Goal: Task Accomplishment & Management: Complete application form

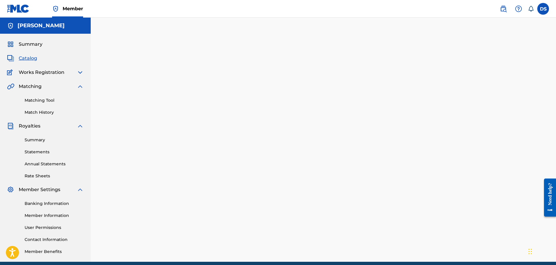
click at [35, 99] on link "Matching Tool" at bounding box center [54, 100] width 59 height 6
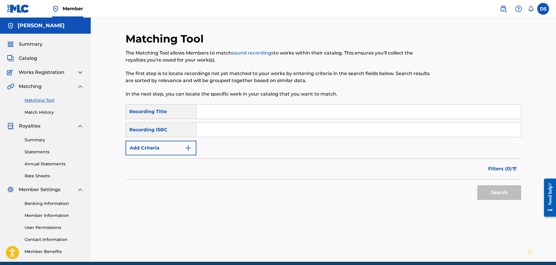
click at [211, 109] on input "Search Form" at bounding box center [359, 112] width 325 height 14
click at [28, 56] on span "Catalog" at bounding box center [28, 58] width 18 height 7
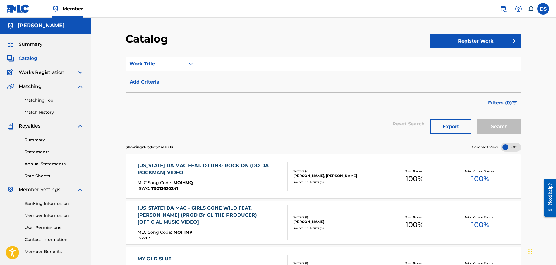
click at [26, 58] on span "Catalog" at bounding box center [28, 58] width 18 height 7
click at [76, 72] on div "Works Registration" at bounding box center [45, 72] width 77 height 7
click at [81, 72] on img at bounding box center [80, 72] width 7 height 7
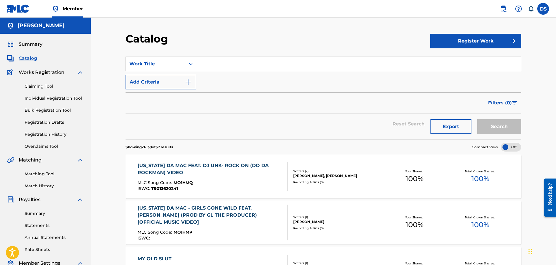
click at [210, 65] on input "Search Form" at bounding box center [359, 64] width 325 height 14
type input "ALL I EVER WANTED"
click at [478, 119] on button "Search" at bounding box center [500, 126] width 44 height 15
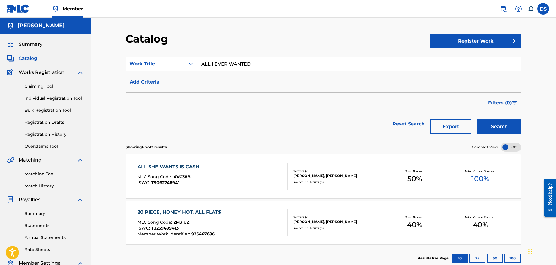
drag, startPoint x: 505, startPoint y: 114, endPoint x: 556, endPoint y: 110, distance: 50.8
click at [505, 114] on div "Search" at bounding box center [498, 123] width 47 height 21
click at [504, 114] on div "Search" at bounding box center [498, 123] width 47 height 21
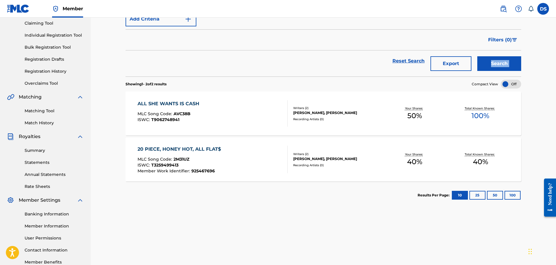
scroll to position [54, 0]
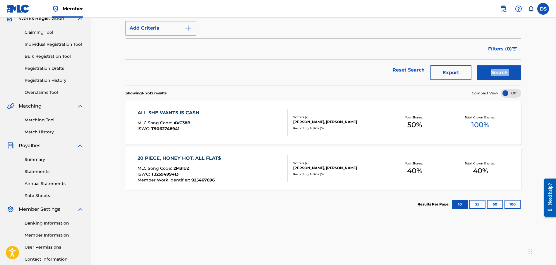
click at [33, 44] on link "Individual Registration Tool" at bounding box center [54, 44] width 59 height 6
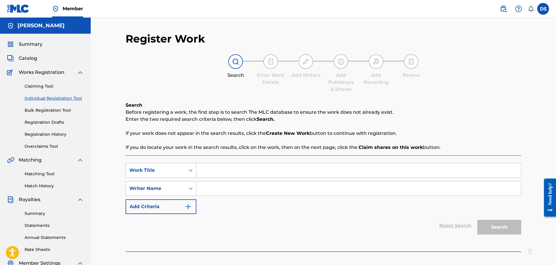
click at [218, 169] on input "Search Form" at bounding box center [359, 170] width 325 height 14
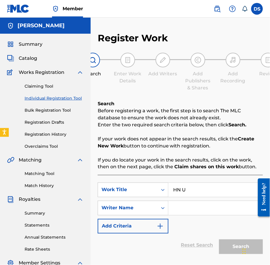
click at [202, 189] on input "HN U" at bounding box center [216, 190] width 94 height 14
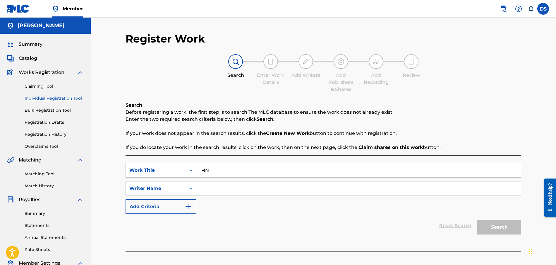
type input "H"
type input "OHN UNDERSTAND"
click at [219, 191] on input "Search Form" at bounding box center [359, 188] width 325 height 14
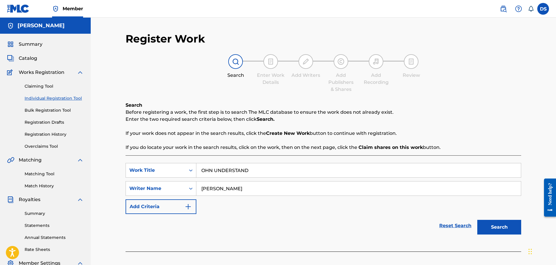
type input "[PERSON_NAME]"
click at [489, 228] on button "Search" at bounding box center [500, 227] width 44 height 15
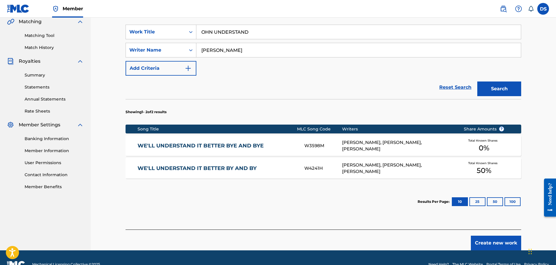
scroll to position [151, 0]
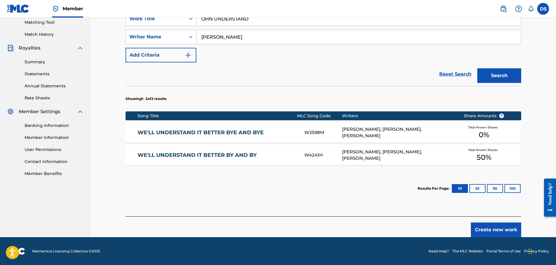
click at [489, 229] on button "Create new work" at bounding box center [496, 229] width 50 height 15
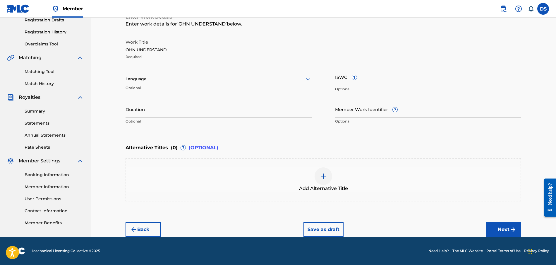
scroll to position [101, 0]
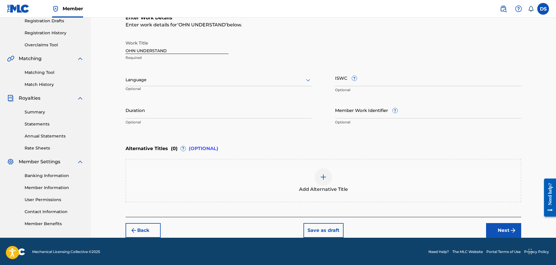
click at [341, 115] on input "Member Work Identifier ?" at bounding box center [428, 110] width 186 height 17
type input "P358QM"
click at [180, 114] on input "Duration" at bounding box center [219, 110] width 186 height 17
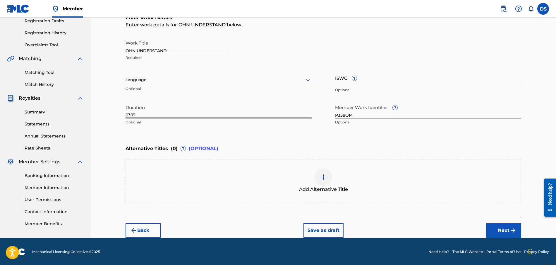
type input "03:19"
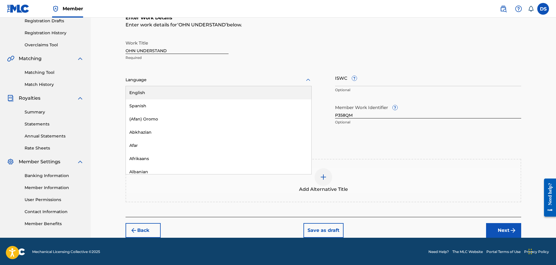
click at [141, 80] on div at bounding box center [219, 79] width 186 height 7
click at [141, 93] on div "English" at bounding box center [219, 92] width 186 height 13
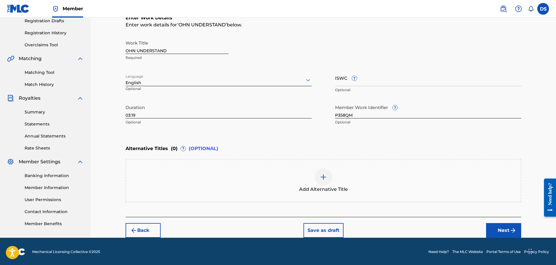
click at [498, 225] on button "Next" at bounding box center [503, 230] width 35 height 15
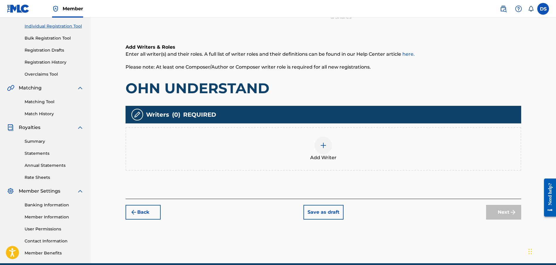
scroll to position [26, 0]
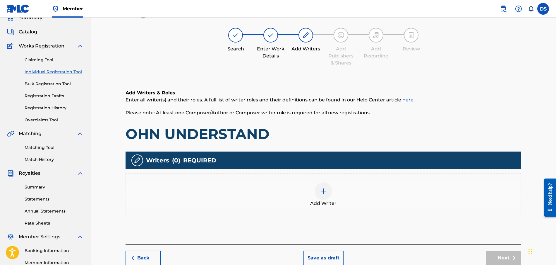
click at [323, 190] on img at bounding box center [323, 190] width 7 height 7
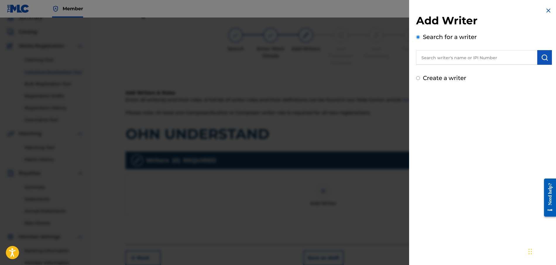
click at [435, 59] on input "text" at bounding box center [476, 57] width 121 height 15
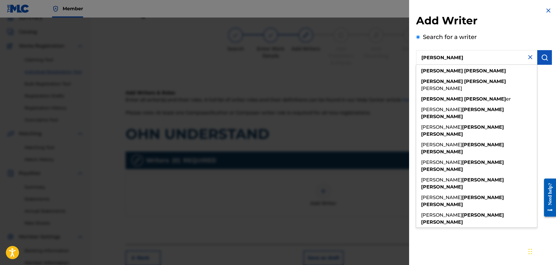
type input "[PERSON_NAME]"
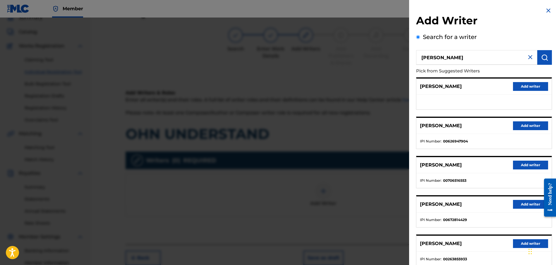
click at [537, 123] on button "Add writer" at bounding box center [530, 125] width 35 height 9
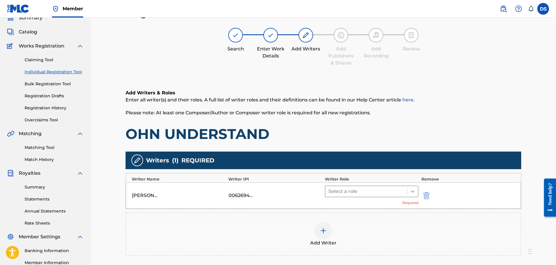
click at [413, 191] on icon at bounding box center [413, 191] width 4 height 2
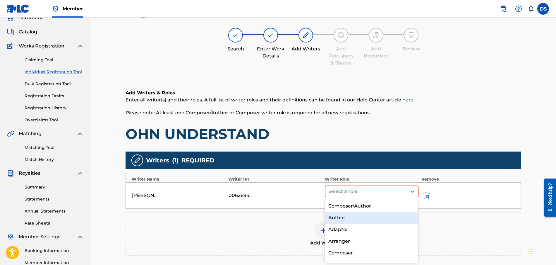
click at [338, 216] on div "Author" at bounding box center [371, 218] width 93 height 12
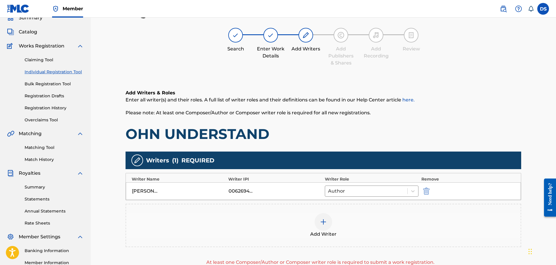
click at [325, 223] on img at bounding box center [323, 221] width 7 height 7
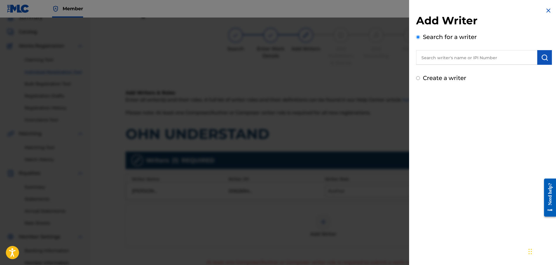
scroll to position [104, 0]
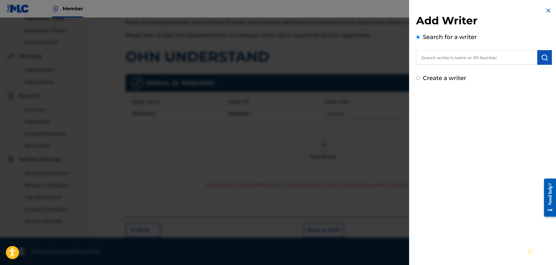
click at [450, 60] on input "text" at bounding box center [476, 57] width 121 height 15
type input "zaytoven [PERSON_NAME]"
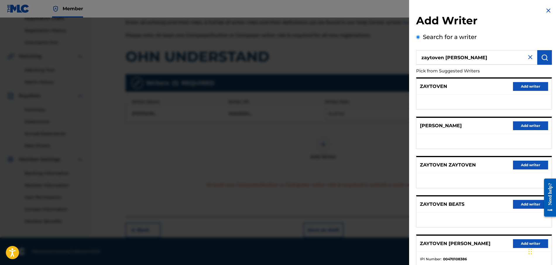
click at [517, 243] on button "Add writer" at bounding box center [530, 243] width 35 height 9
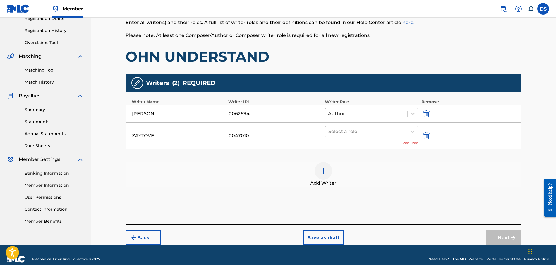
click at [351, 132] on div at bounding box center [367, 131] width 76 height 8
drag, startPoint x: 343, startPoint y: 146, endPoint x: 337, endPoint y: 134, distance: 13.5
click at [337, 134] on div at bounding box center [367, 131] width 76 height 8
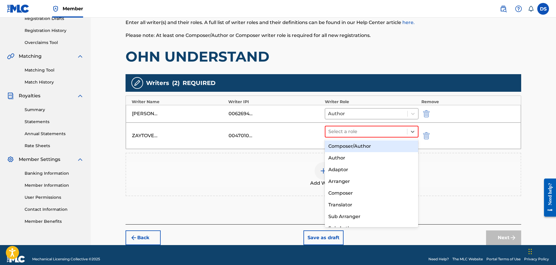
click at [334, 147] on div "Composer/Author" at bounding box center [371, 146] width 93 height 12
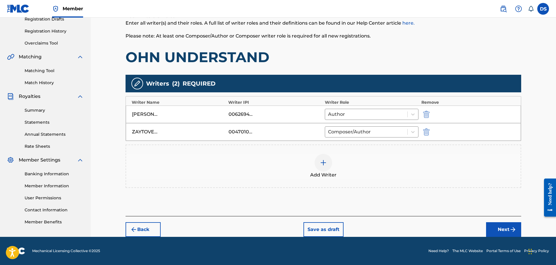
scroll to position [103, 0]
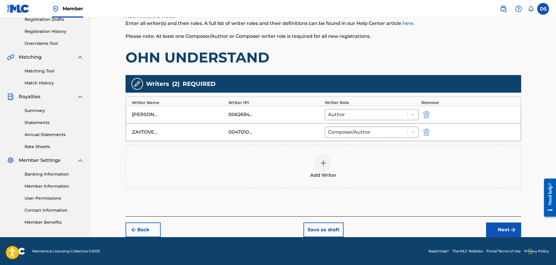
click at [494, 226] on button "Next" at bounding box center [503, 229] width 35 height 15
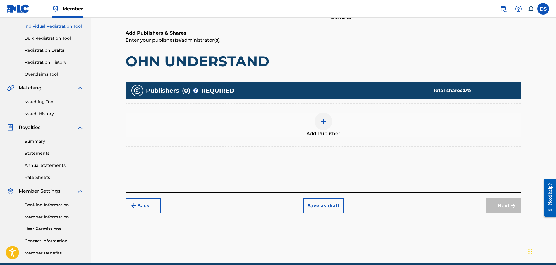
scroll to position [26, 0]
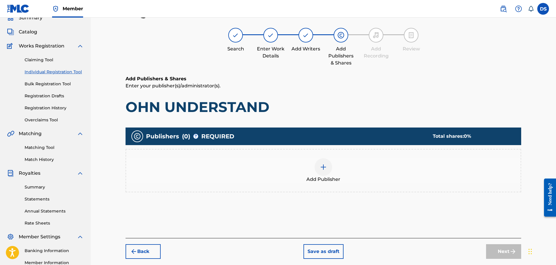
click at [323, 164] on img at bounding box center [323, 166] width 7 height 7
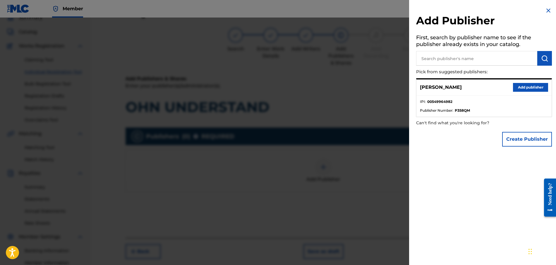
click at [523, 85] on button "Add publisher" at bounding box center [530, 87] width 35 height 9
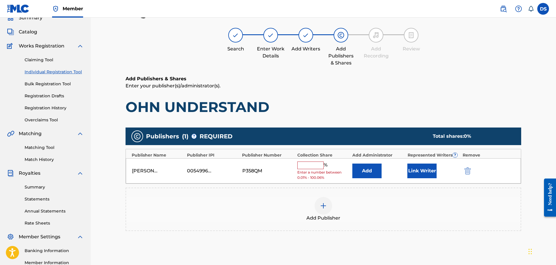
click at [312, 165] on input "text" at bounding box center [311, 165] width 26 height 8
type input "50"
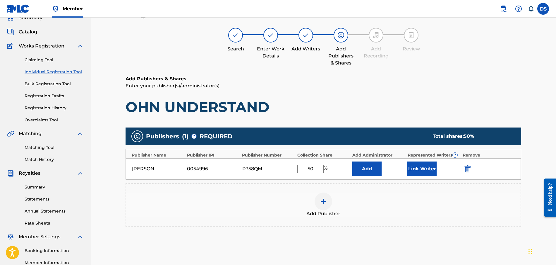
click at [411, 170] on button "Link Writer" at bounding box center [422, 168] width 29 height 15
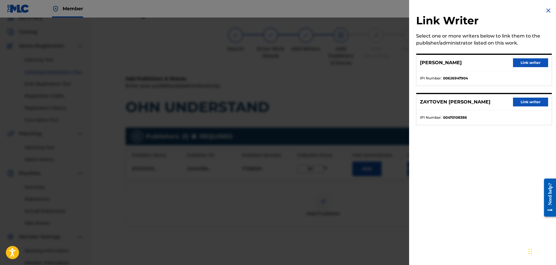
click at [532, 64] on button "Link writer" at bounding box center [530, 62] width 35 height 9
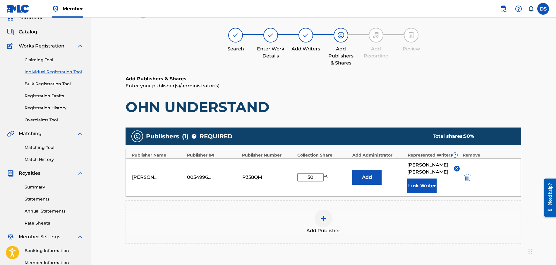
click at [322, 215] on img at bounding box center [323, 218] width 7 height 7
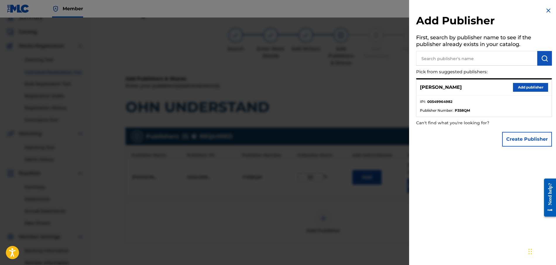
click at [488, 56] on input "text" at bounding box center [476, 58] width 121 height 15
click at [525, 143] on button "Create Publisher" at bounding box center [528, 139] width 50 height 15
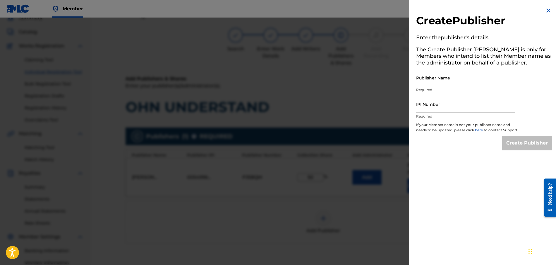
click at [547, 8] on img at bounding box center [548, 10] width 7 height 7
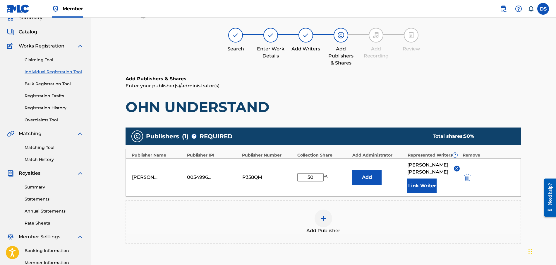
click at [422, 178] on button "Link Writer" at bounding box center [422, 185] width 29 height 15
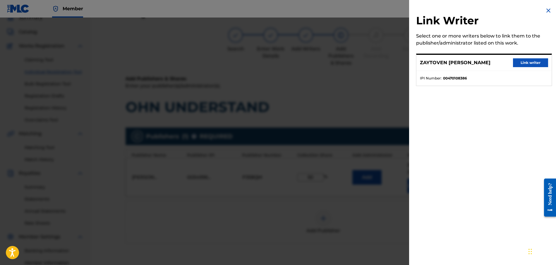
click at [521, 65] on button "Link writer" at bounding box center [530, 62] width 35 height 9
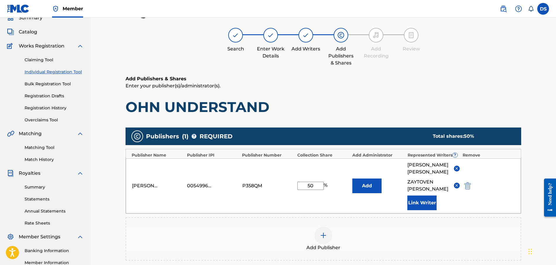
click at [455, 183] on img at bounding box center [457, 185] width 4 height 4
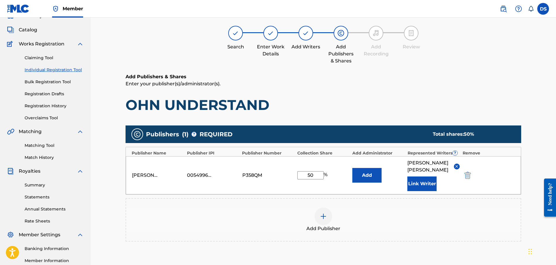
scroll to position [29, 0]
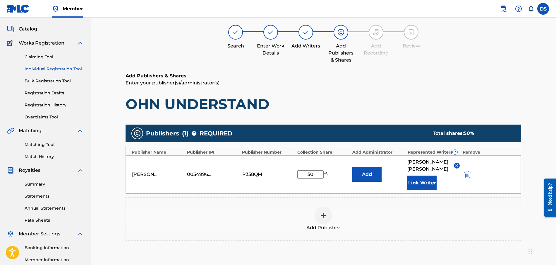
click at [422, 175] on button "Link Writer" at bounding box center [422, 182] width 29 height 15
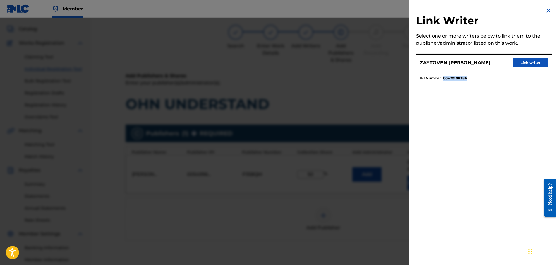
drag, startPoint x: 444, startPoint y: 77, endPoint x: 471, endPoint y: 71, distance: 27.5
click at [471, 71] on ul "IPI Number : 00470108386" at bounding box center [484, 78] width 135 height 15
copy strong "00470108386"
click at [549, 8] on img at bounding box center [548, 10] width 7 height 7
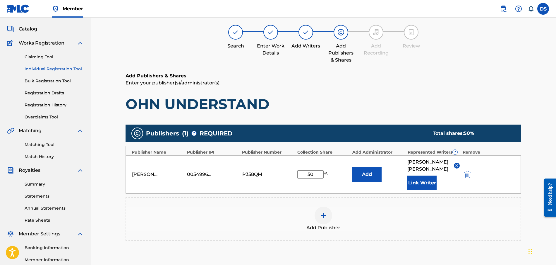
click at [324, 212] on img at bounding box center [323, 215] width 7 height 7
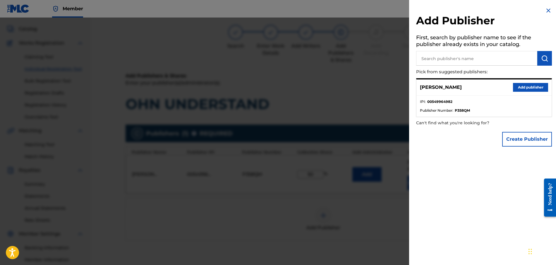
drag, startPoint x: 529, startPoint y: 123, endPoint x: 542, endPoint y: 136, distance: 18.9
click at [542, 136] on button "Create Publisher" at bounding box center [528, 139] width 50 height 15
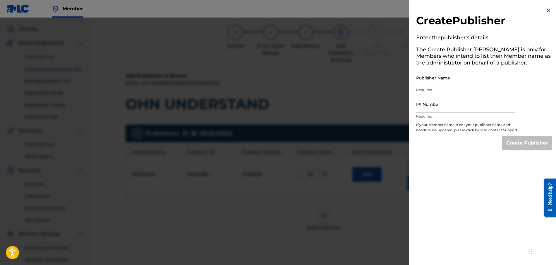
click at [444, 109] on input "IPI Number" at bounding box center [465, 104] width 99 height 17
click at [432, 108] on input "IPI Number" at bounding box center [465, 104] width 99 height 17
paste input "00470108386"
type input "00470108386"
click at [426, 81] on input "Publisher Name" at bounding box center [465, 77] width 99 height 17
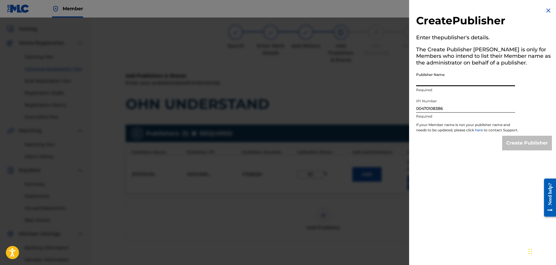
type input "ZAYTOVEN GLOBAL"
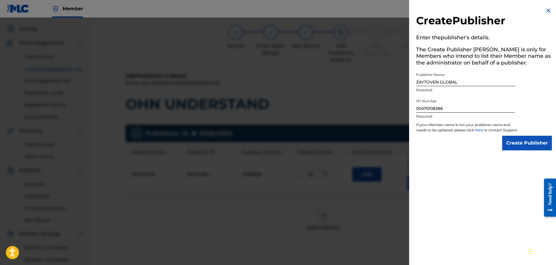
click at [528, 150] on input "Create Publisher" at bounding box center [528, 143] width 50 height 15
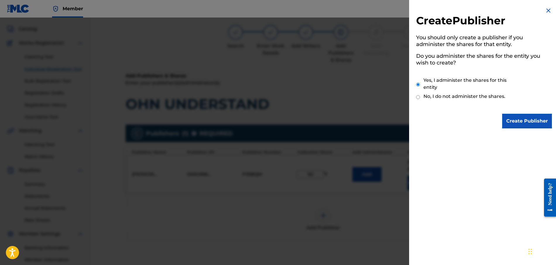
click at [523, 119] on input "Create Publisher" at bounding box center [528, 121] width 50 height 15
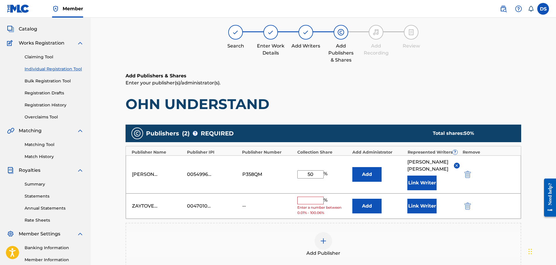
click at [428, 199] on button "Link Writer" at bounding box center [422, 206] width 29 height 15
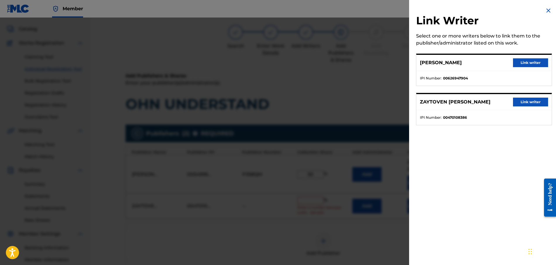
click at [521, 100] on button "Link writer" at bounding box center [530, 102] width 35 height 9
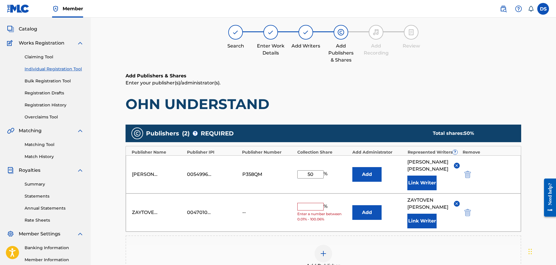
click at [315, 203] on input "text" at bounding box center [311, 207] width 26 height 8
type input "50"
click at [496, 110] on h1 "OHN UNDERSTAND" at bounding box center [324, 104] width 396 height 18
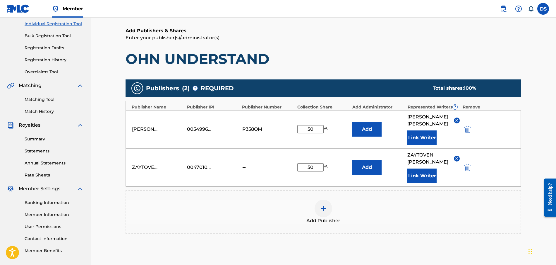
scroll to position [117, 0]
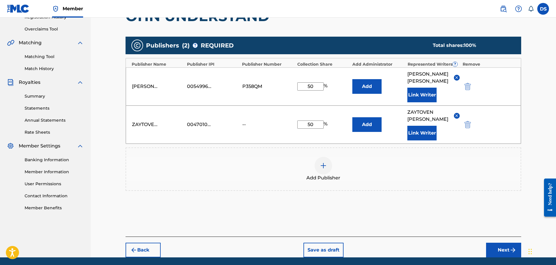
click at [505, 243] on button "Next" at bounding box center [503, 250] width 35 height 15
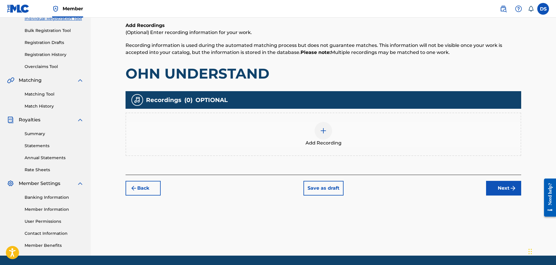
scroll to position [26, 0]
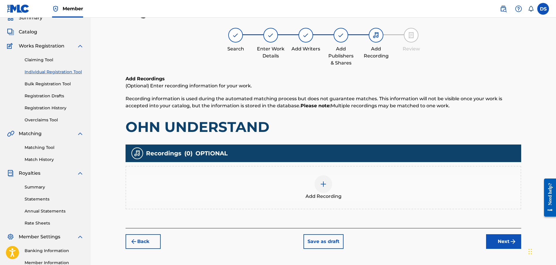
click at [322, 180] on img at bounding box center [323, 183] width 7 height 7
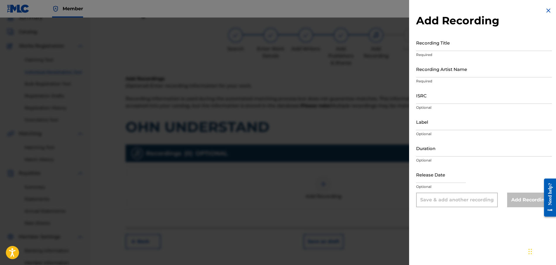
click at [436, 48] on input "Recording Title" at bounding box center [484, 42] width 136 height 17
type input "OHN UNDERSTAND"
click at [435, 77] on div "Recording Artist Name Required" at bounding box center [484, 74] width 136 height 26
click at [434, 76] on input "Recording Artist Name" at bounding box center [484, 69] width 136 height 17
type input "RICH PRICK [PERSON_NAME]"
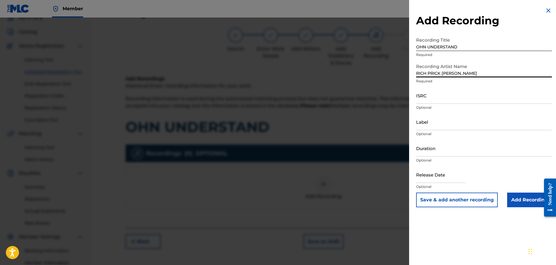
click at [426, 151] on input "Duration" at bounding box center [484, 148] width 136 height 17
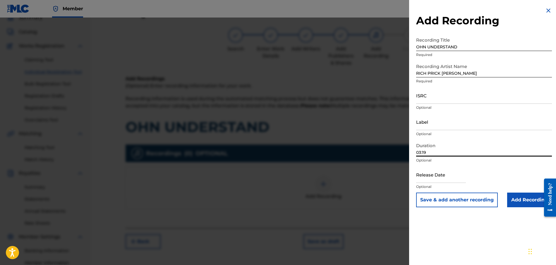
type input "03:19"
click at [425, 176] on input "text" at bounding box center [441, 174] width 50 height 17
select select "8"
select select "2025"
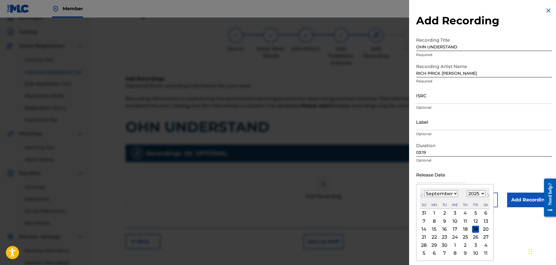
type input "[DATE]"
select select "2"
select select "2014"
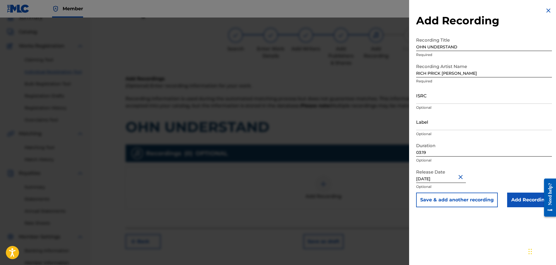
click at [453, 160] on p "Optional" at bounding box center [484, 160] width 136 height 5
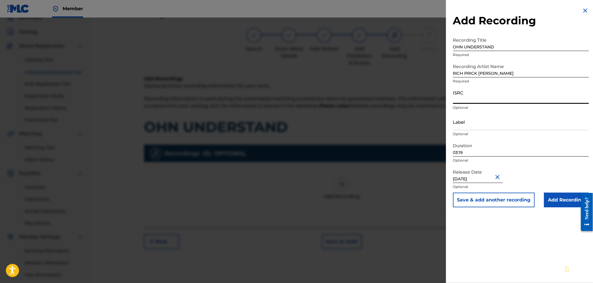
click at [468, 100] on input "ISRC" at bounding box center [521, 95] width 136 height 17
paste input "QZL382246808"
type input "QZL382246808"
click at [556, 198] on input "Add Recording" at bounding box center [566, 199] width 45 height 15
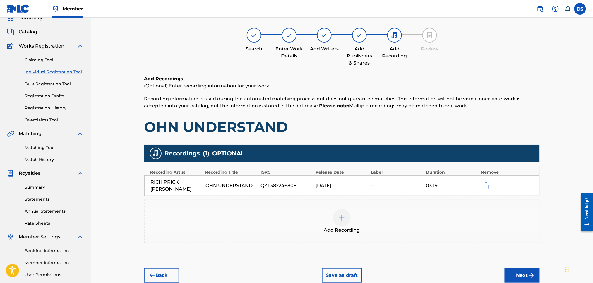
click at [520, 264] on button "Next" at bounding box center [522, 275] width 35 height 15
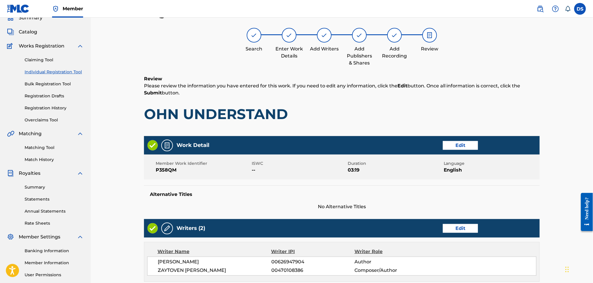
click at [517, 189] on div "Alternative Titles No Alternative Titles" at bounding box center [342, 197] width 396 height 25
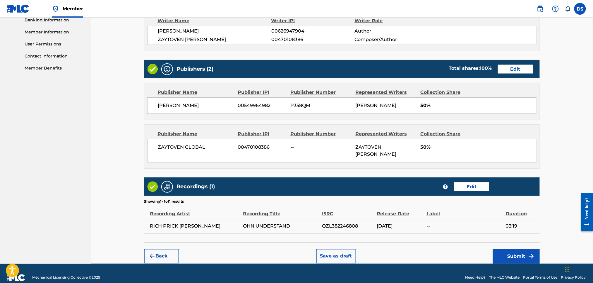
scroll to position [259, 0]
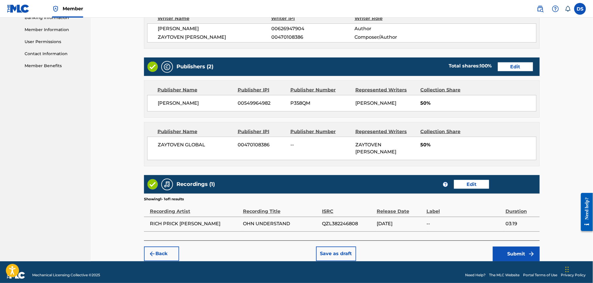
click at [503, 246] on button "Submit" at bounding box center [516, 253] width 47 height 15
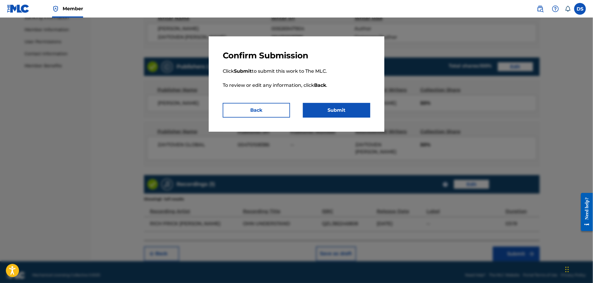
click at [354, 111] on button "Submit" at bounding box center [336, 110] width 67 height 15
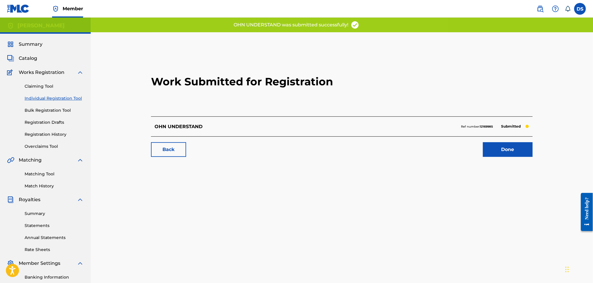
click at [512, 153] on link "Done" at bounding box center [508, 149] width 50 height 15
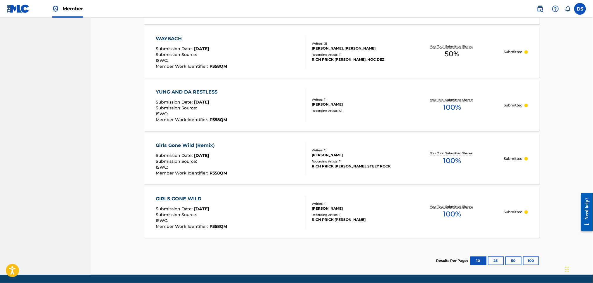
scroll to position [441, 0]
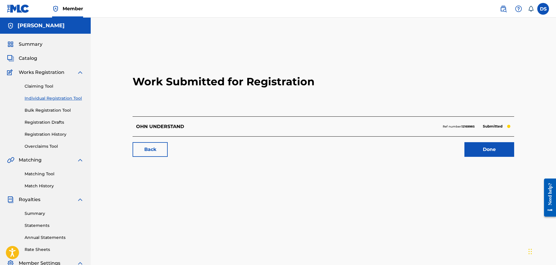
click at [487, 146] on link "Done" at bounding box center [490, 149] width 50 height 15
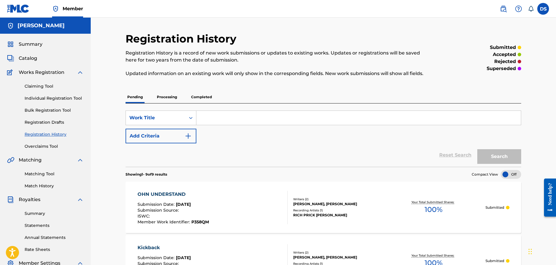
click at [30, 57] on span "Catalog" at bounding box center [28, 58] width 18 height 7
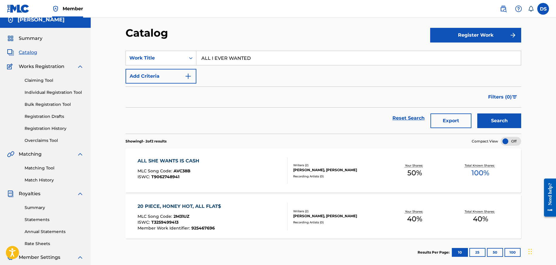
scroll to position [6, 0]
click at [400, 117] on link "Reset Search" at bounding box center [409, 118] width 38 height 13
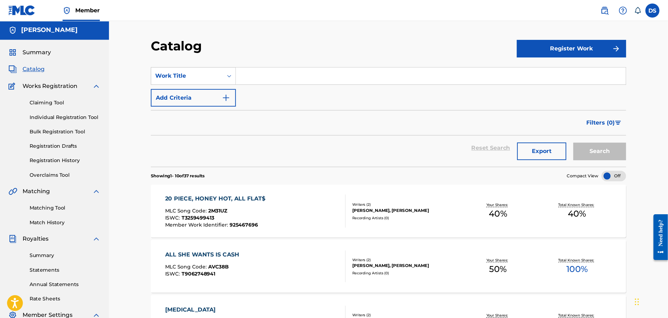
scroll to position [0, 0]
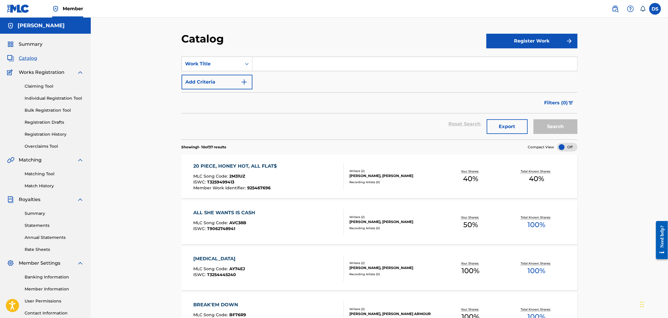
click at [33, 184] on link "Match History" at bounding box center [54, 186] width 59 height 6
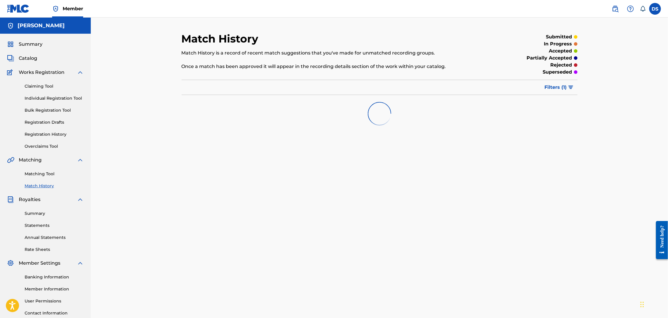
click at [35, 183] on link "Match History" at bounding box center [54, 186] width 59 height 6
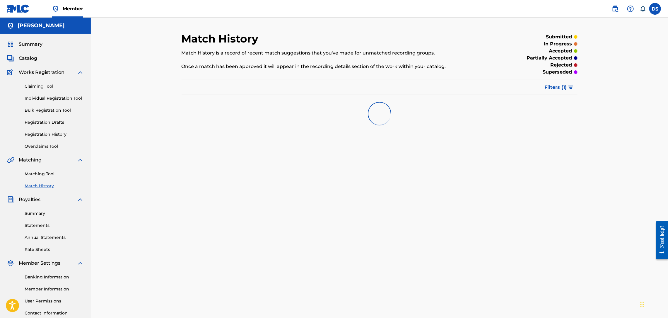
click at [35, 183] on link "Match History" at bounding box center [54, 186] width 59 height 6
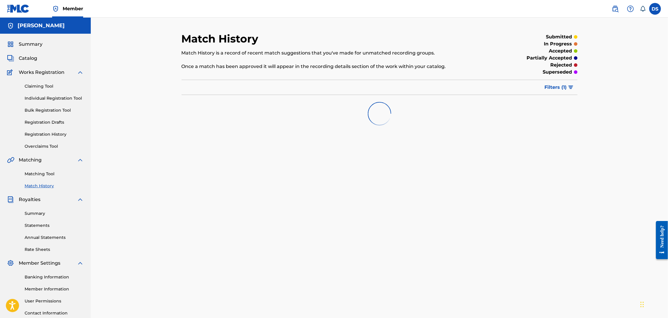
click at [35, 183] on link "Match History" at bounding box center [54, 186] width 59 height 6
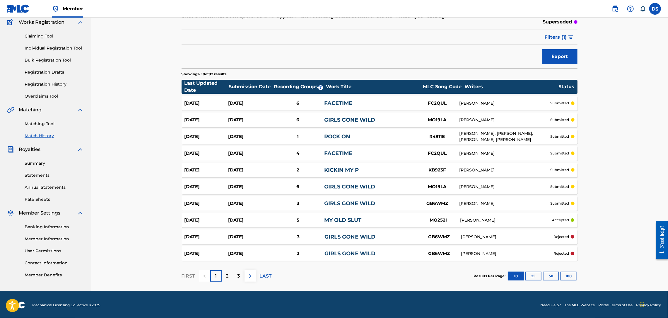
scroll to position [51, 0]
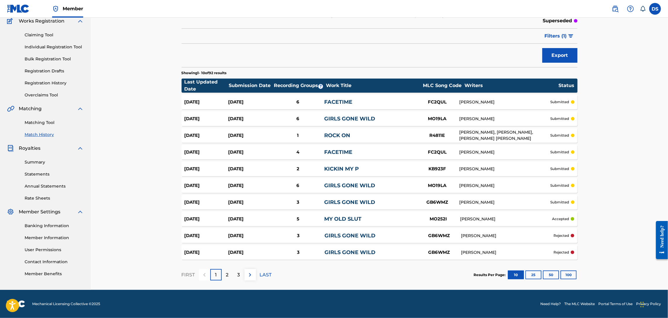
click at [239, 264] on p "3" at bounding box center [239, 274] width 3 height 7
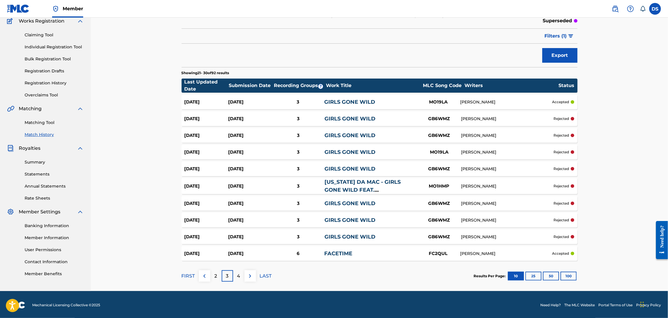
click at [240, 264] on p "4" at bounding box center [238, 275] width 3 height 7
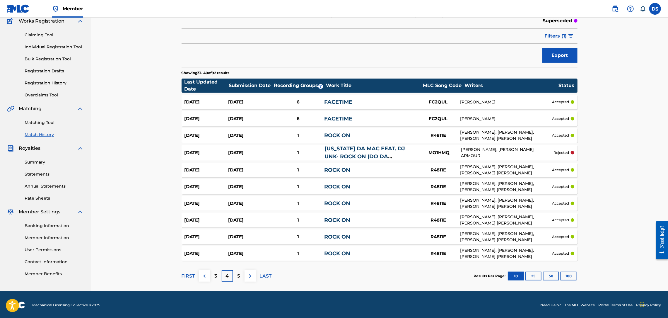
click at [240, 264] on div "5" at bounding box center [238, 275] width 11 height 11
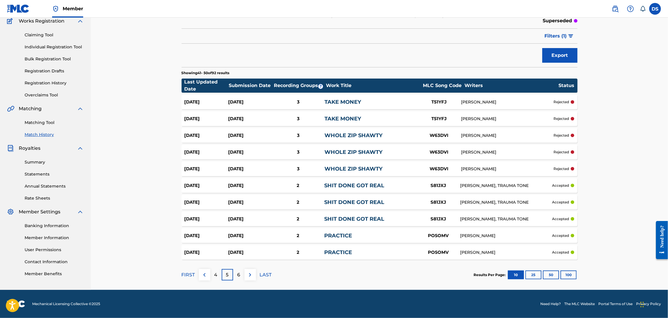
click at [214, 264] on p "4" at bounding box center [215, 274] width 3 height 7
